Goal: Task Accomplishment & Management: Manage account settings

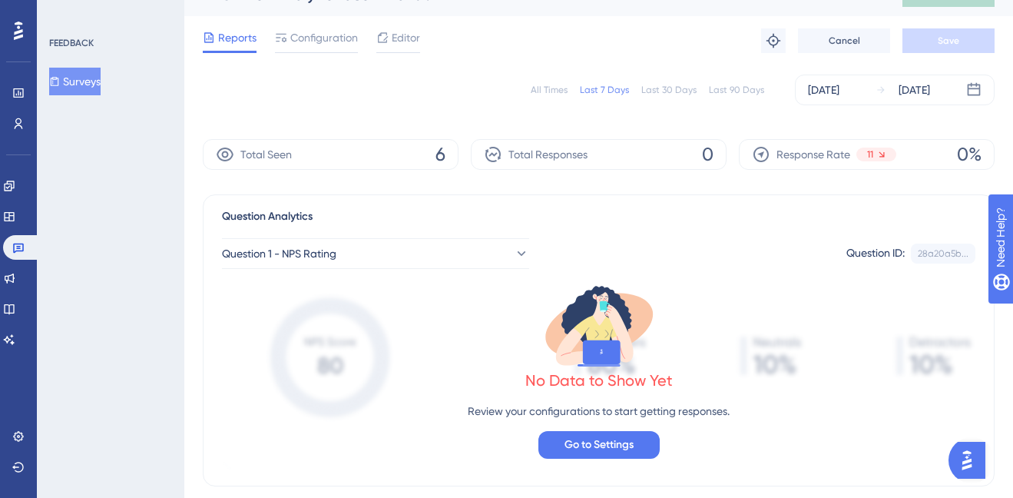
scroll to position [30, 0]
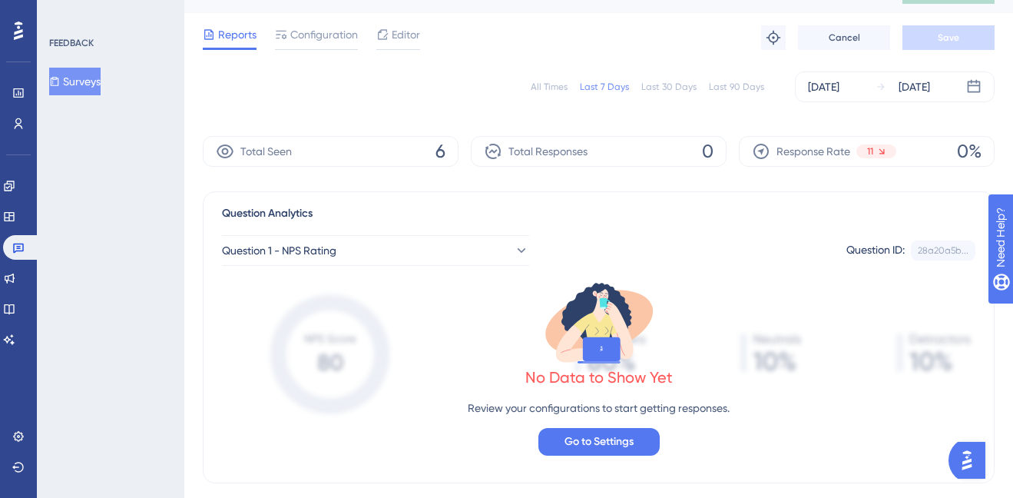
click at [440, 163] on span "6" at bounding box center [441, 151] width 10 height 25
click at [15, 180] on icon at bounding box center [9, 186] width 12 height 12
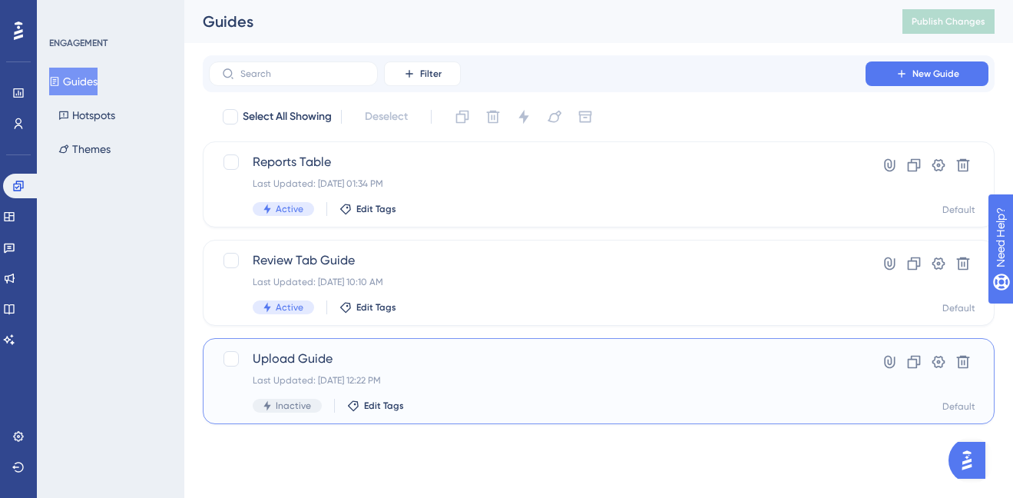
click at [526, 369] on div "Upload Guide Last Updated: Sep 19 2025, 12:22 PM Inactive Edit Tags" at bounding box center [537, 381] width 569 height 63
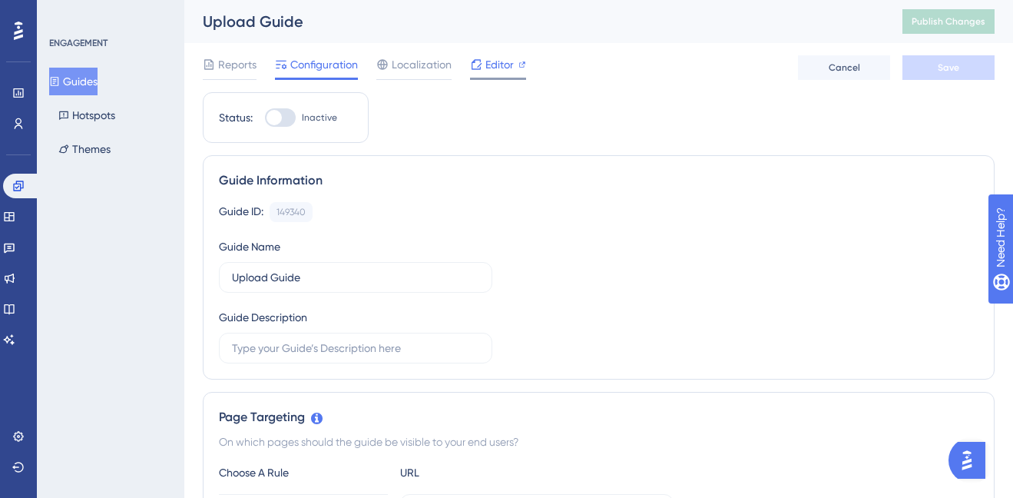
click at [480, 71] on div at bounding box center [476, 64] width 12 height 18
